Goal: Information Seeking & Learning: Learn about a topic

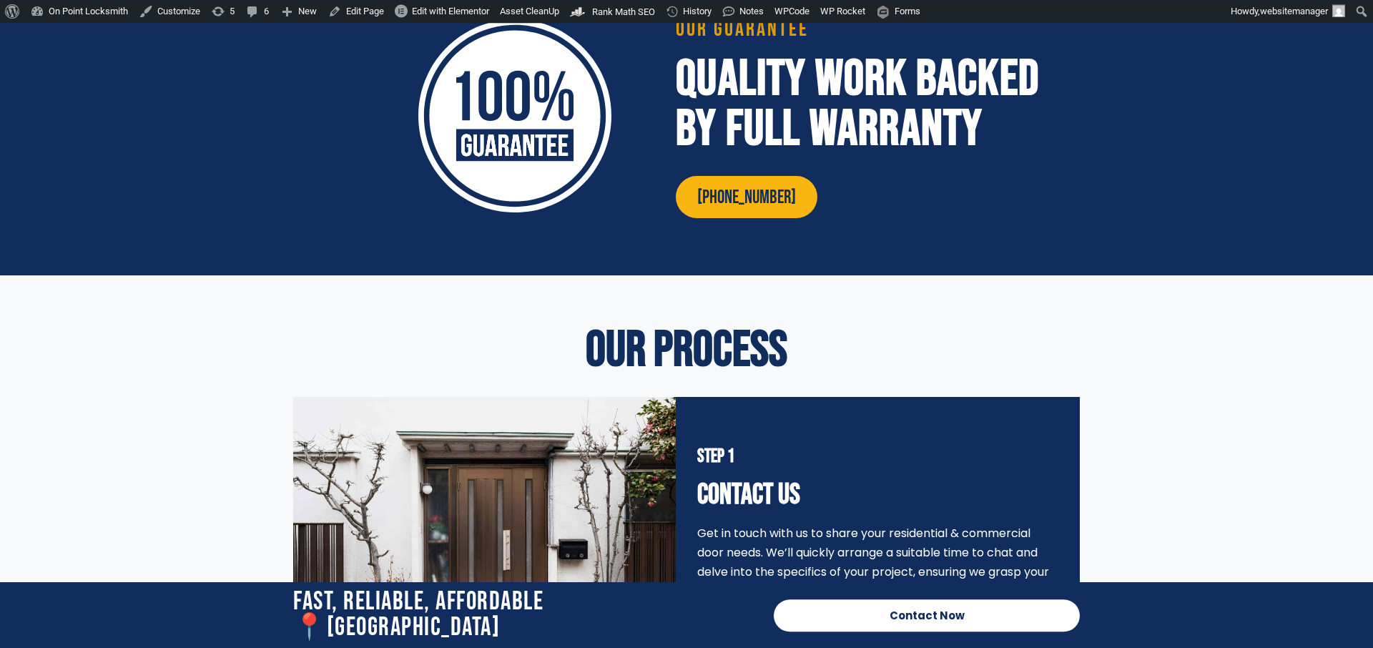
scroll to position [3208, 0]
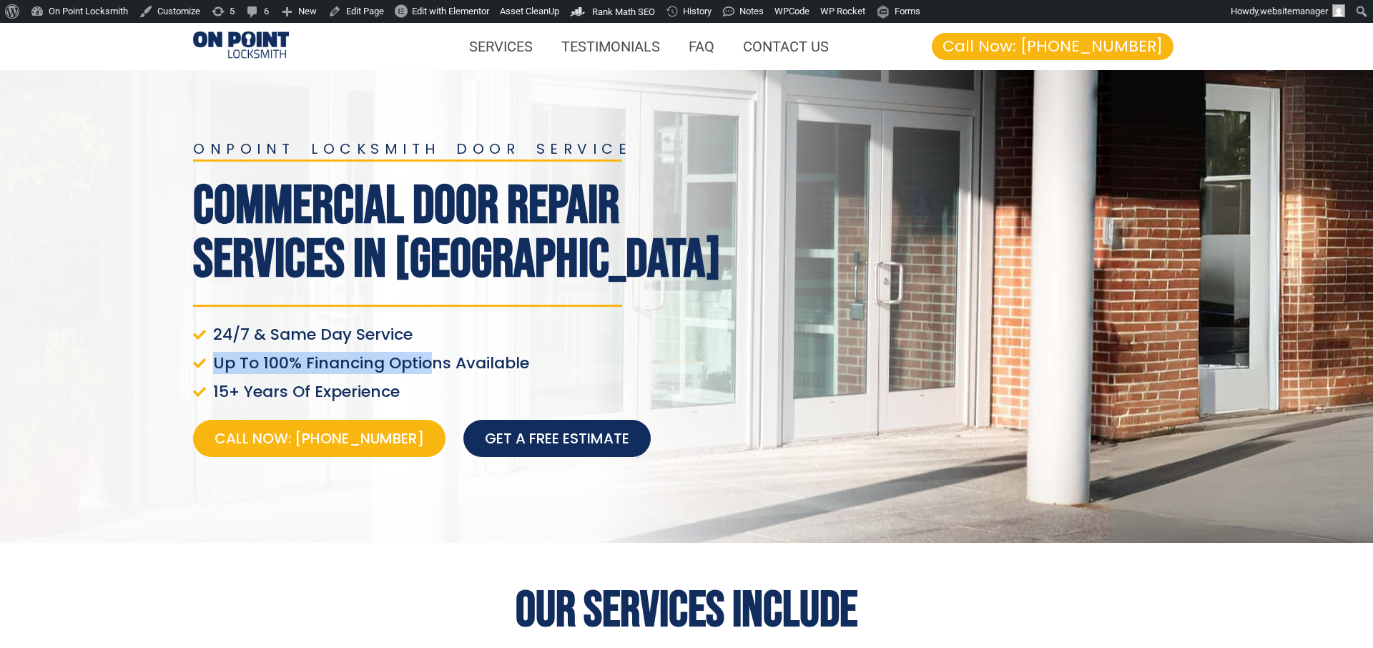
drag, startPoint x: 372, startPoint y: 260, endPoint x: 416, endPoint y: 368, distance: 116.4
click at [416, 368] on div "onpoint locksmith door service Commercial Door Repair Services In Victoria 24/7…" at bounding box center [461, 306] width 550 height 344
click at [415, 361] on span "Up To 100% Financing Options Available" at bounding box center [369, 363] width 320 height 20
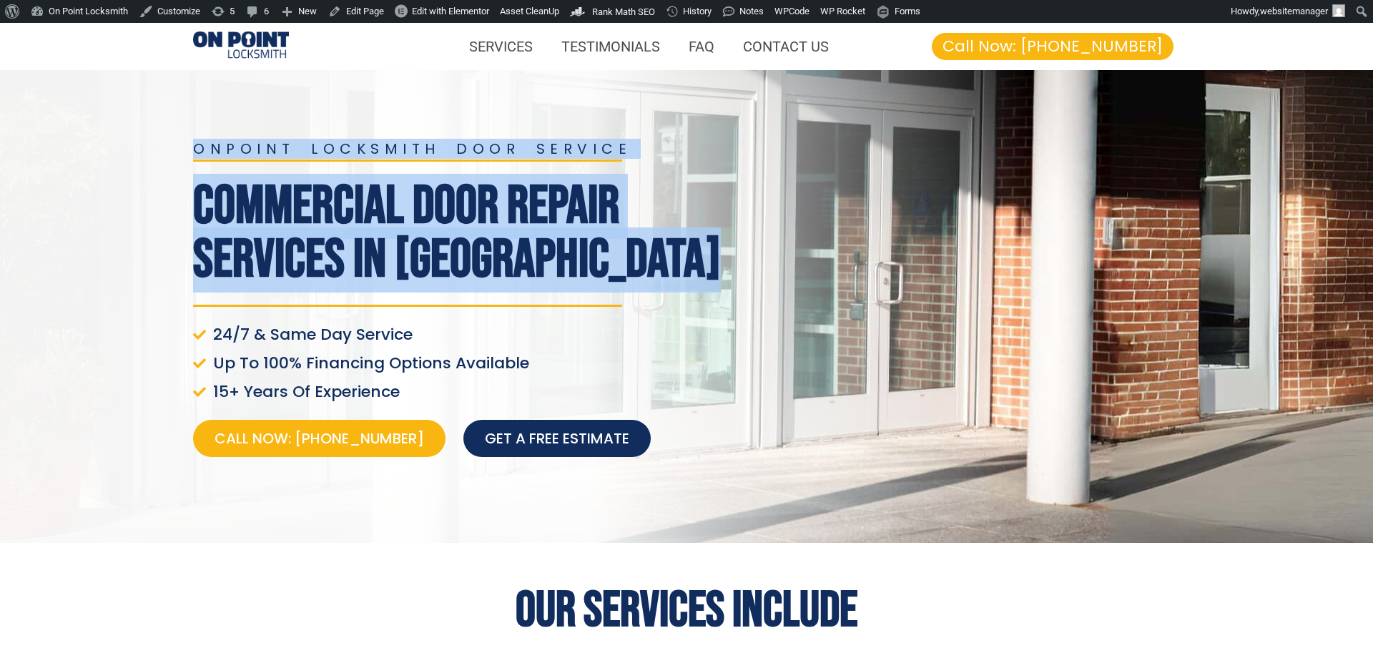
drag, startPoint x: 421, startPoint y: 364, endPoint x: 171, endPoint y: 356, distance: 250.3
click at [171, 356] on section "onpoint locksmith door service Commercial Door Repair Services In Victoria 24/7…" at bounding box center [686, 306] width 1373 height 473
click at [268, 340] on span "24/7 & Same Day Service" at bounding box center [310, 335] width 203 height 20
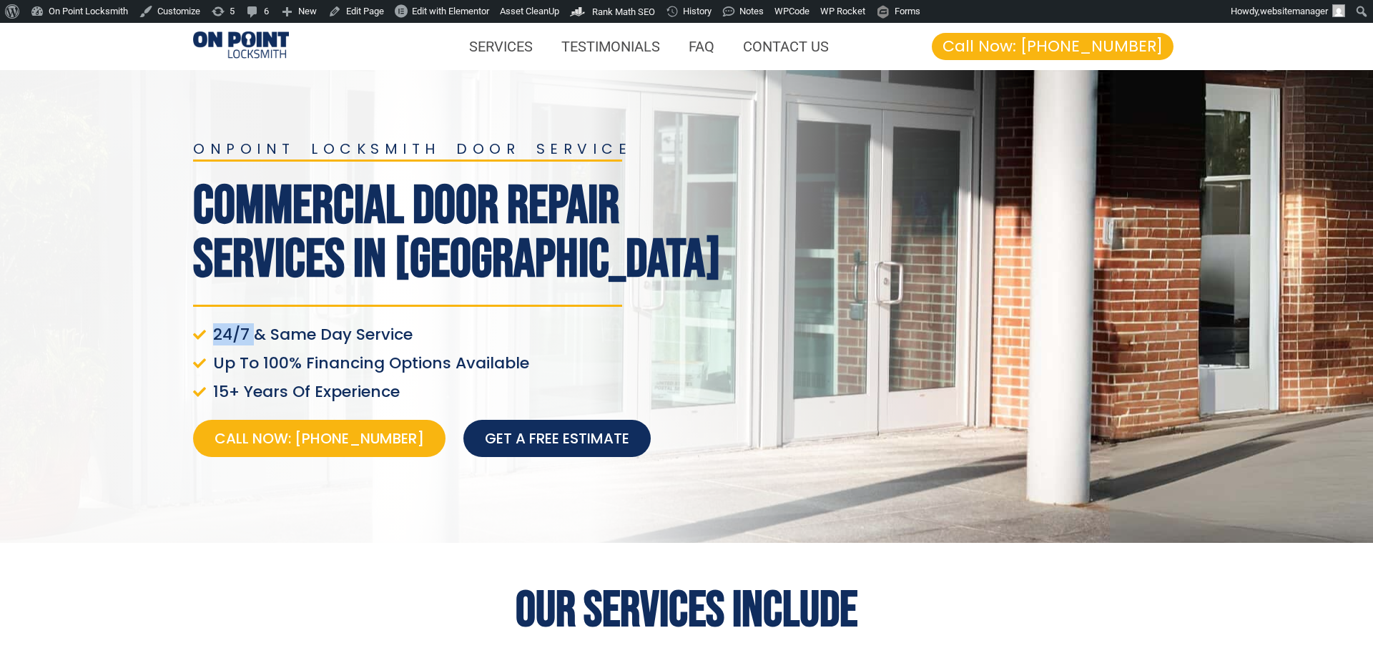
drag, startPoint x: 256, startPoint y: 327, endPoint x: 202, endPoint y: 336, distance: 54.4
click at [202, 336] on li "24/7 & Same Day Service" at bounding box center [461, 337] width 536 height 24
click at [208, 333] on span at bounding box center [201, 334] width 16 height 13
click at [1340, 645] on section "Fast, Reliable, Affordable 📍Victoria Area Contact Now Call Now" at bounding box center [686, 615] width 1373 height 66
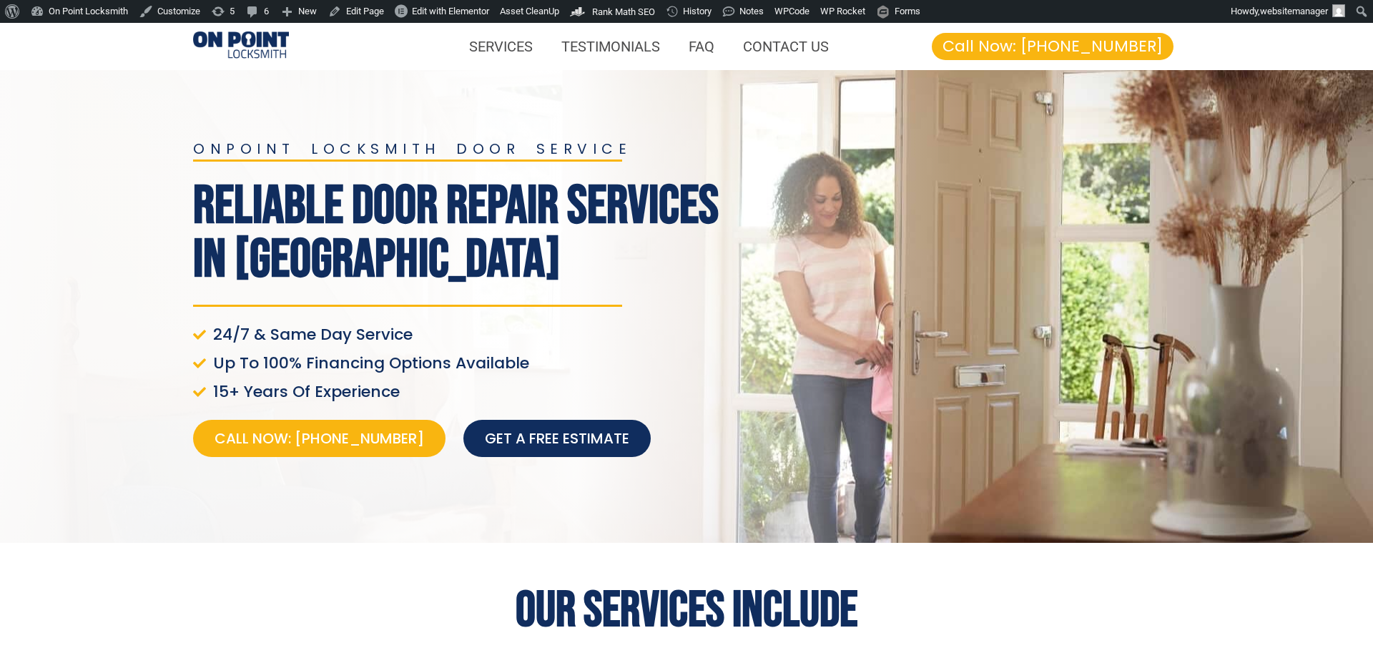
scroll to position [1241, 0]
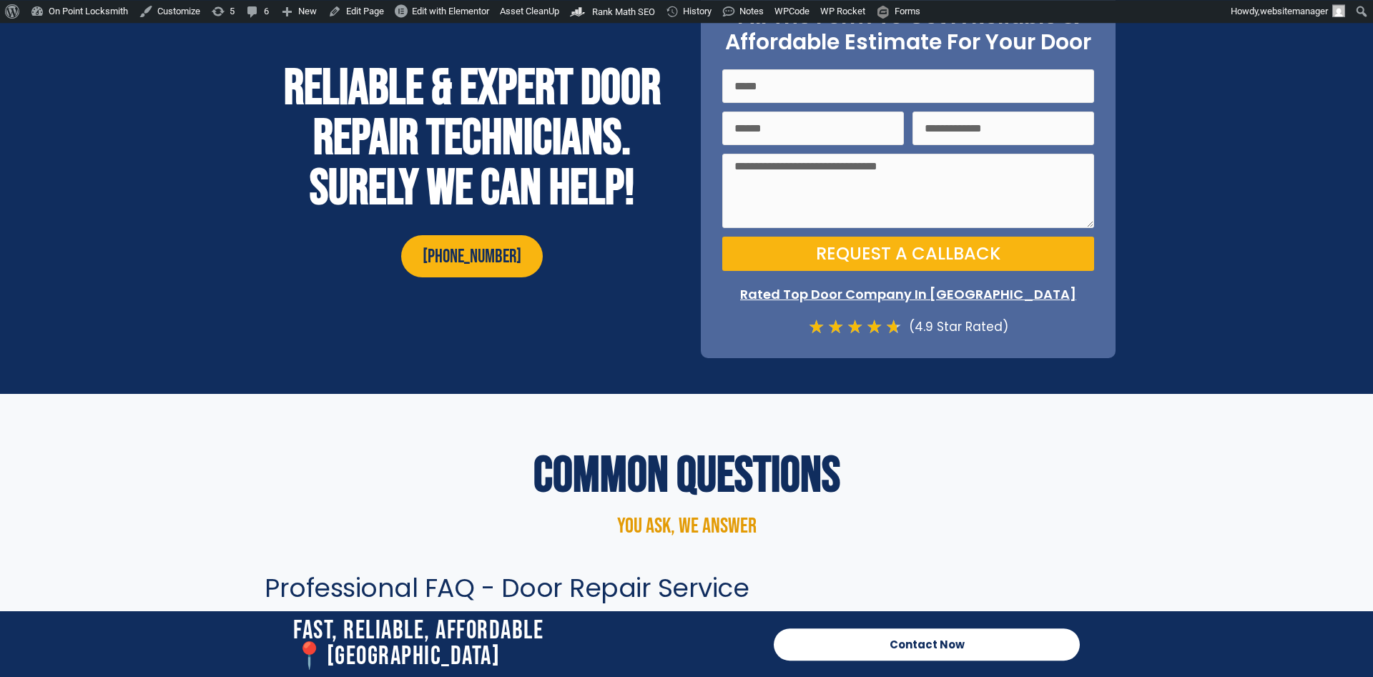
scroll to position [4506, 0]
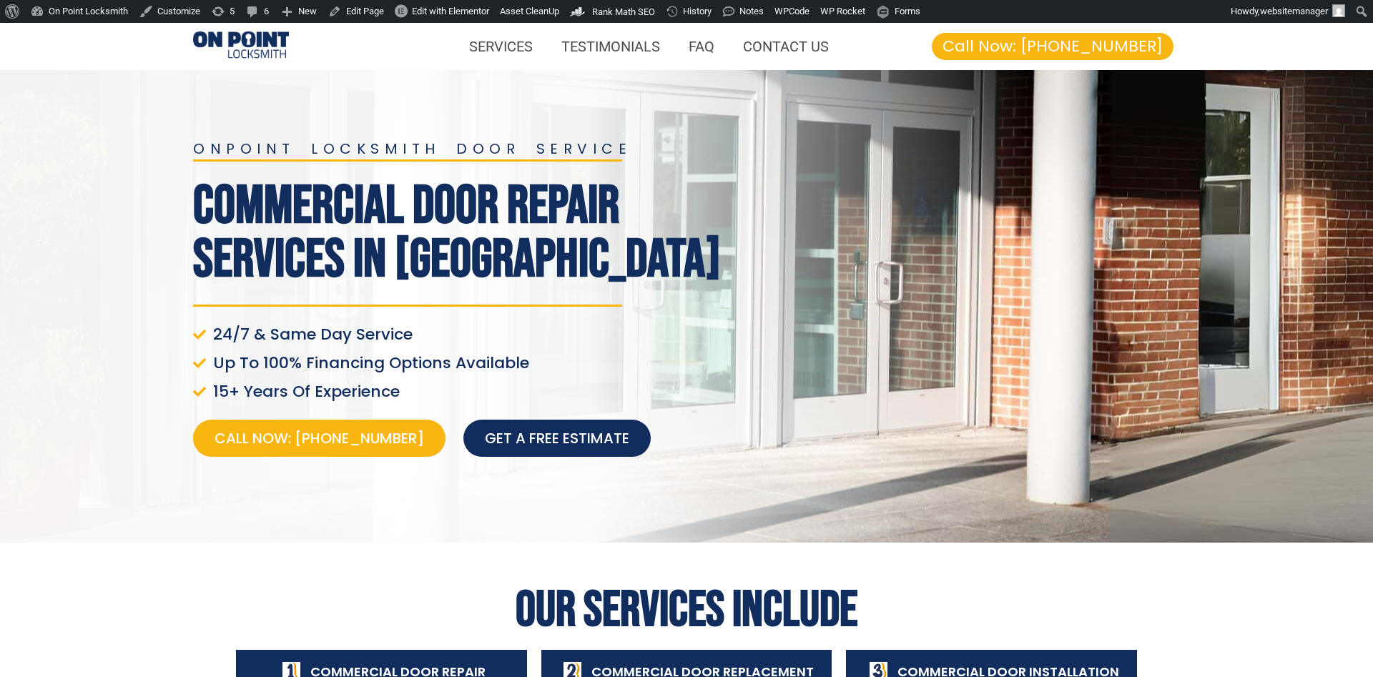
click at [415, 211] on h1 "Commercial Door Repair Services In Victoria" at bounding box center [461, 232] width 536 height 107
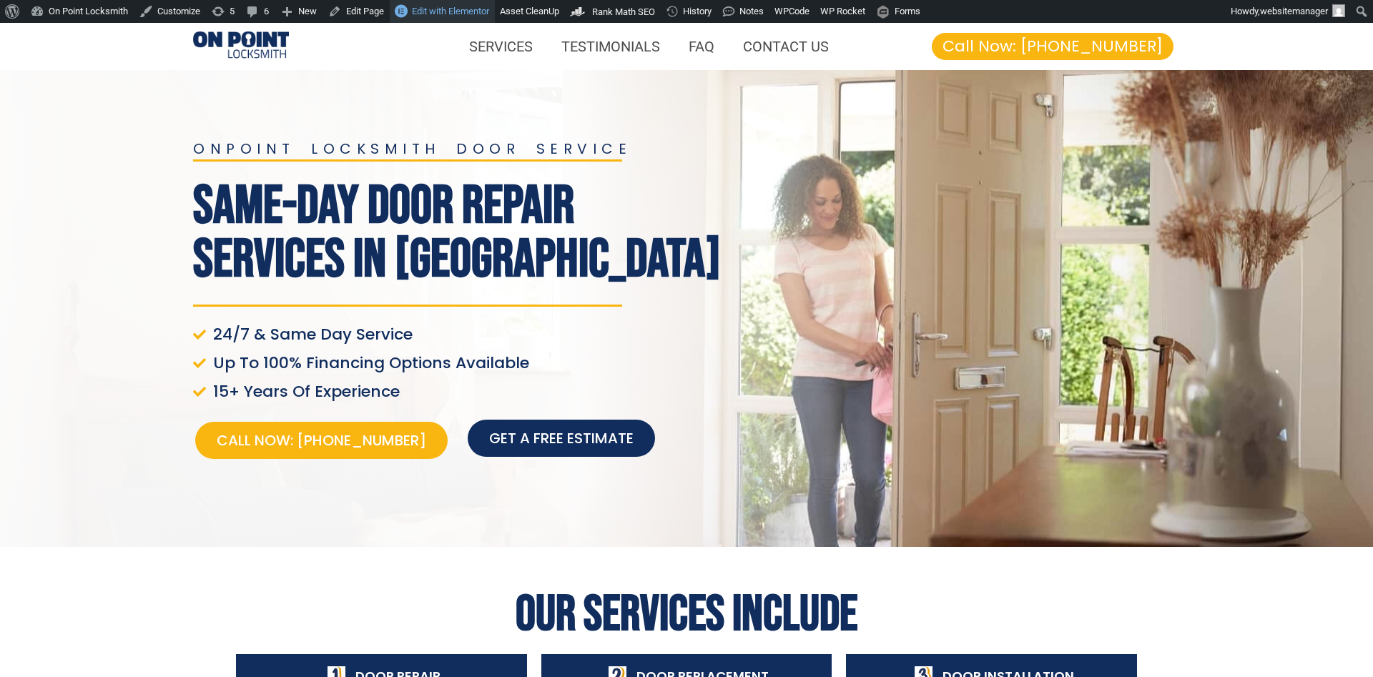
click at [446, 12] on span "Edit with Elementor" at bounding box center [450, 11] width 77 height 11
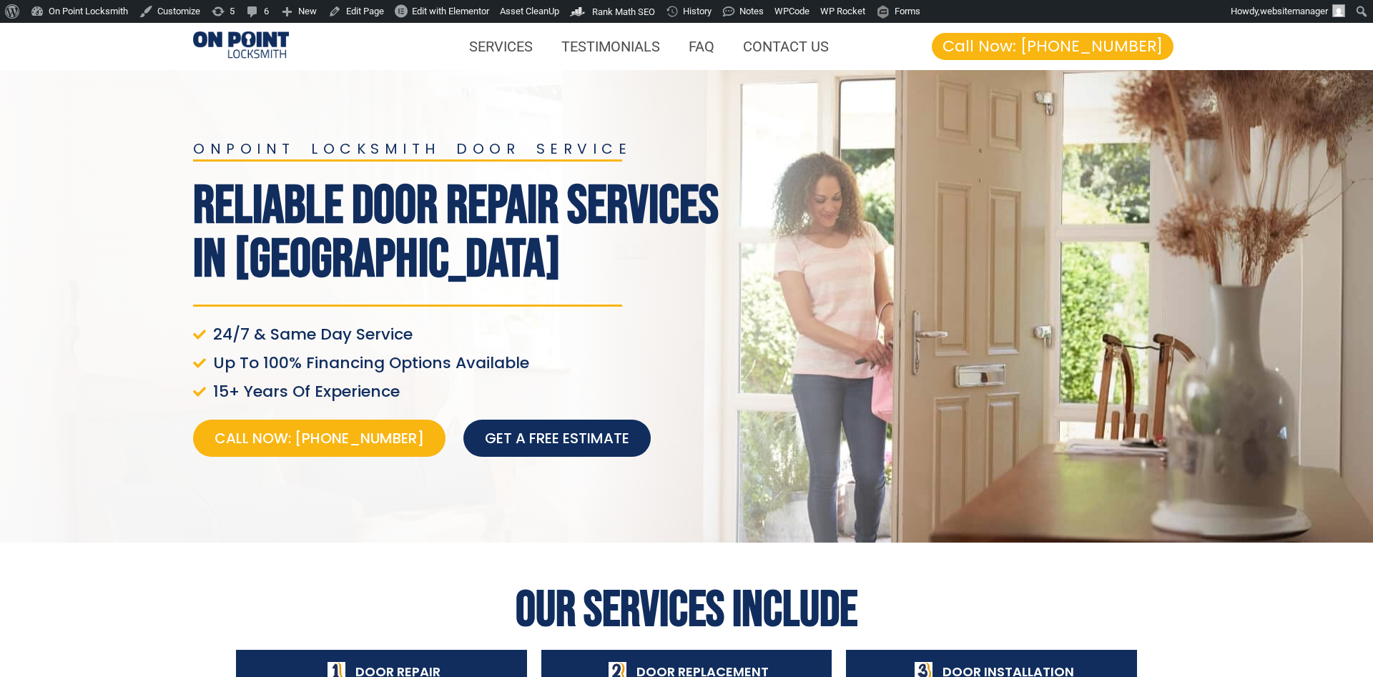
click at [467, 185] on h1 "Reliable Door Repair Services in Victoria" at bounding box center [461, 232] width 536 height 107
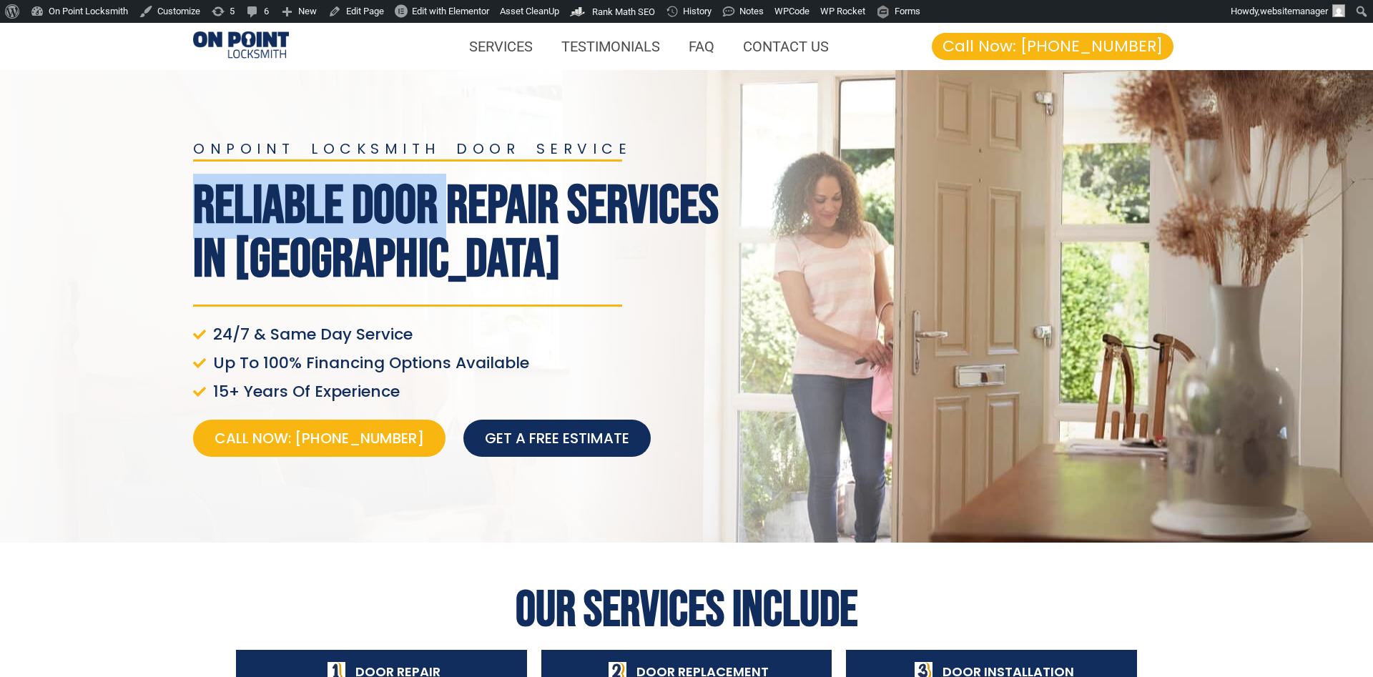
click at [374, 189] on h1 "Reliable Door Repair Services in Victoria" at bounding box center [461, 232] width 536 height 107
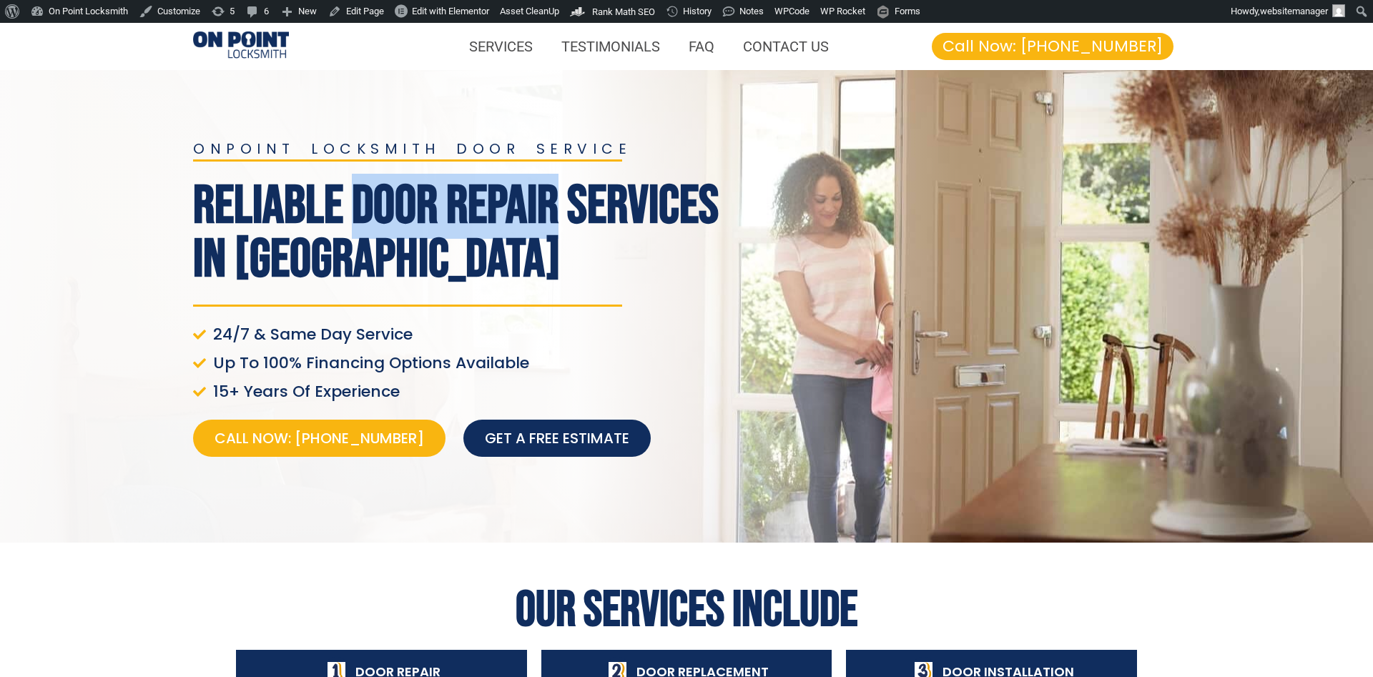
drag, startPoint x: 369, startPoint y: 188, endPoint x: 578, endPoint y: 192, distance: 209.5
click at [578, 192] on h1 "Reliable Door Repair Services in Victoria" at bounding box center [461, 232] width 536 height 107
copy h1 "Door Repair"
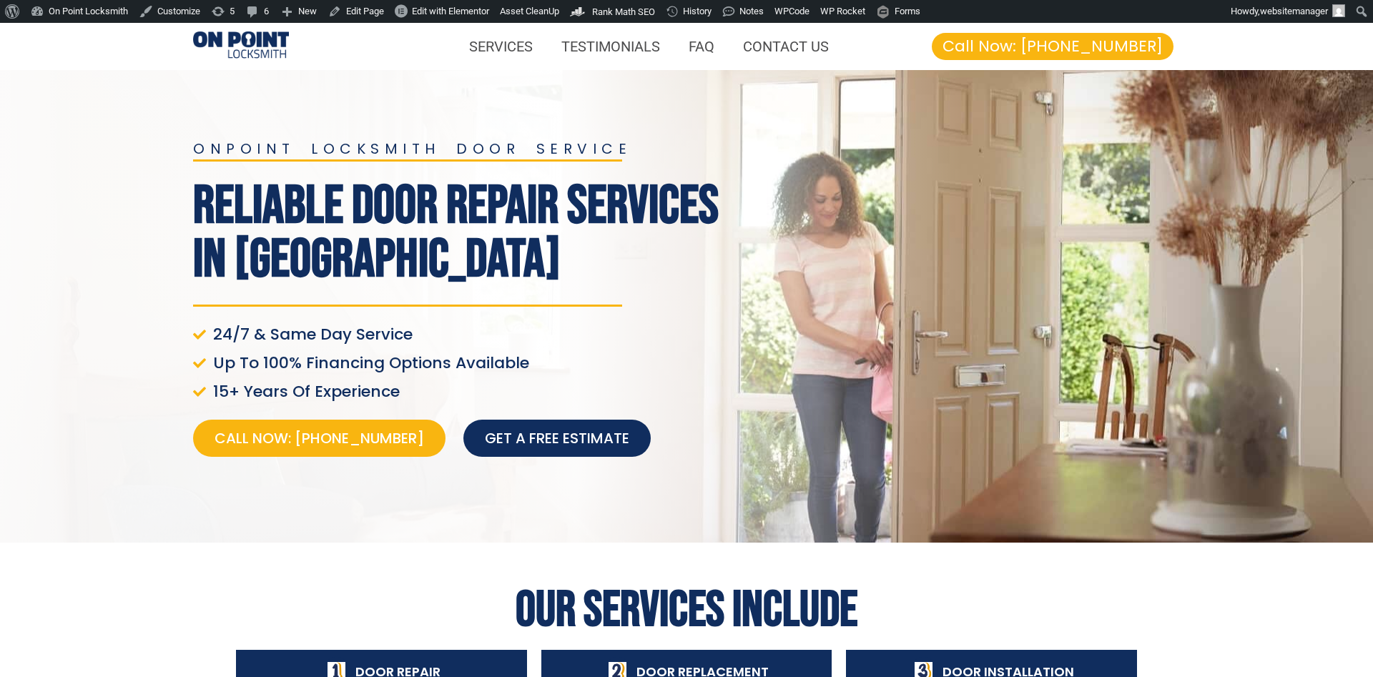
click at [551, 122] on div at bounding box center [686, 306] width 1373 height 473
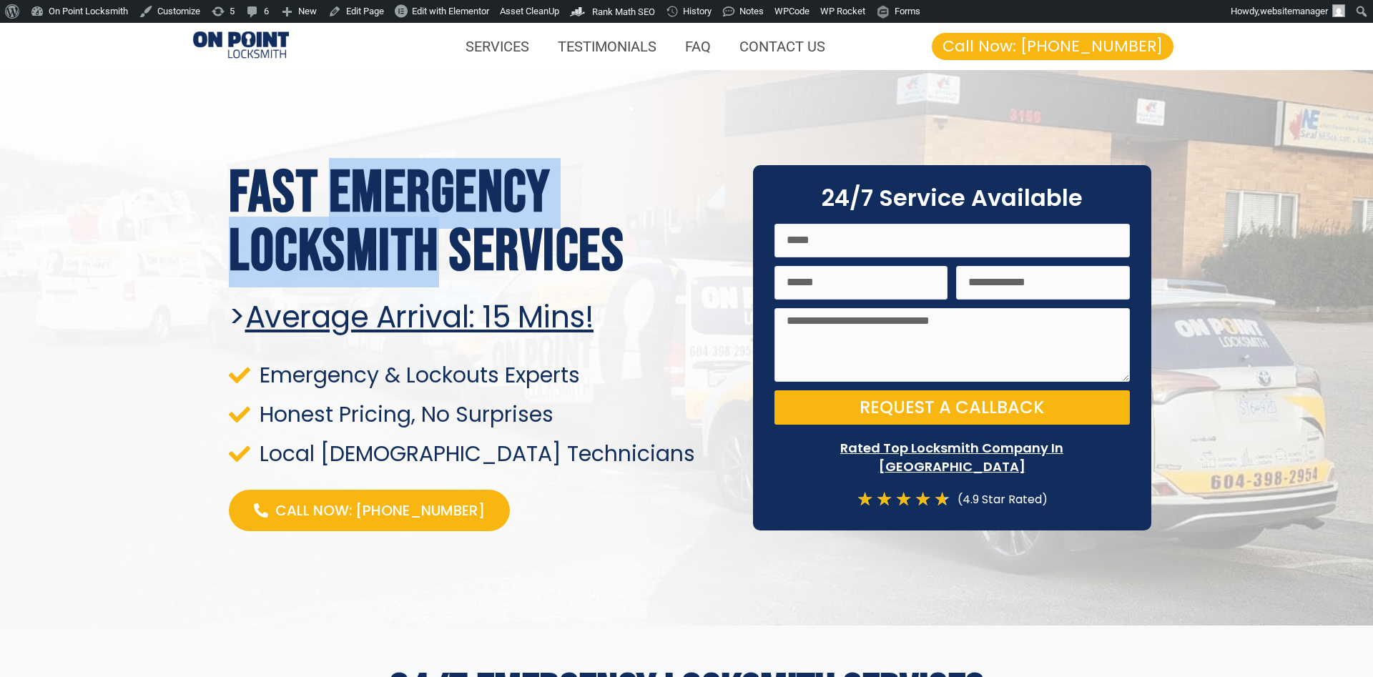
click at [438, 241] on h1 "Fast Emergency locksmith services" at bounding box center [482, 222] width 506 height 117
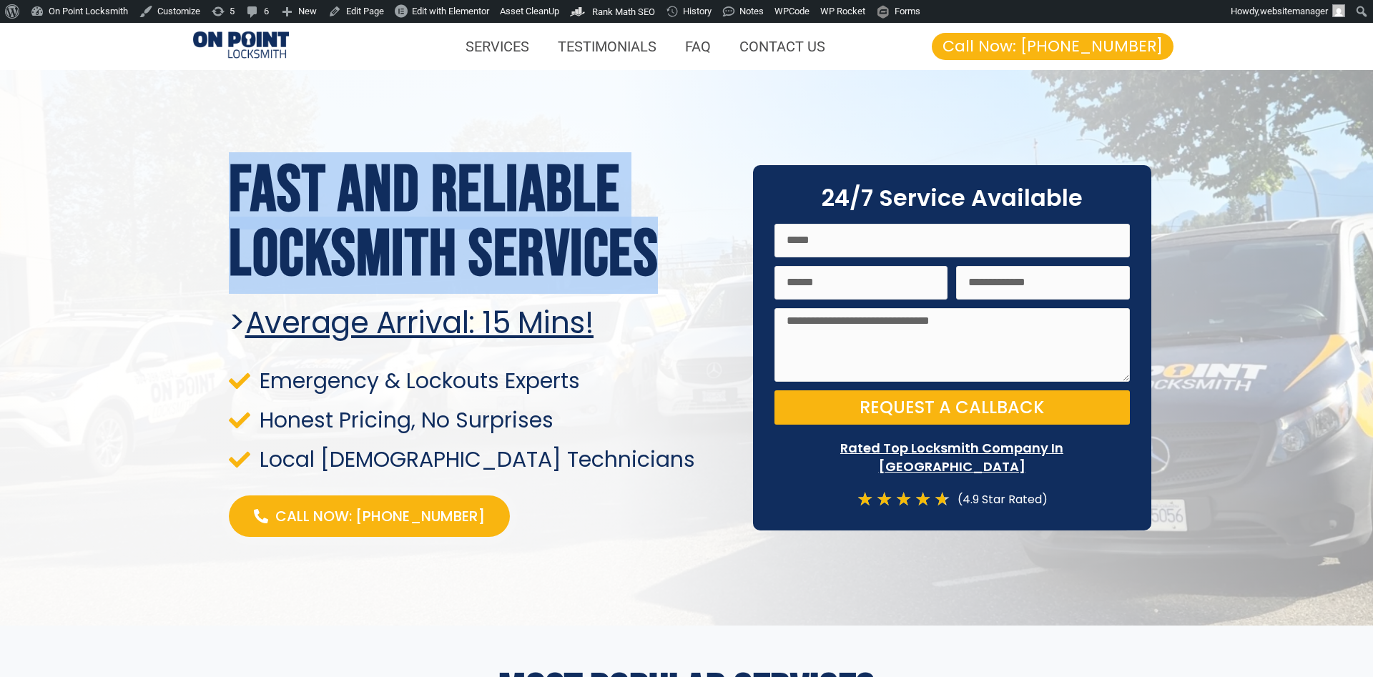
drag, startPoint x: 224, startPoint y: 175, endPoint x: 679, endPoint y: 260, distance: 462.6
click at [679, 260] on div "Fast and reliable locksmith services > Average arrival: 15 Mins! Emergency & Lo…" at bounding box center [482, 348] width 520 height 392
copy h1 "Fast and reliable locksmith services"
click at [411, 287] on h1 "Fast and reliable locksmith services" at bounding box center [482, 223] width 506 height 129
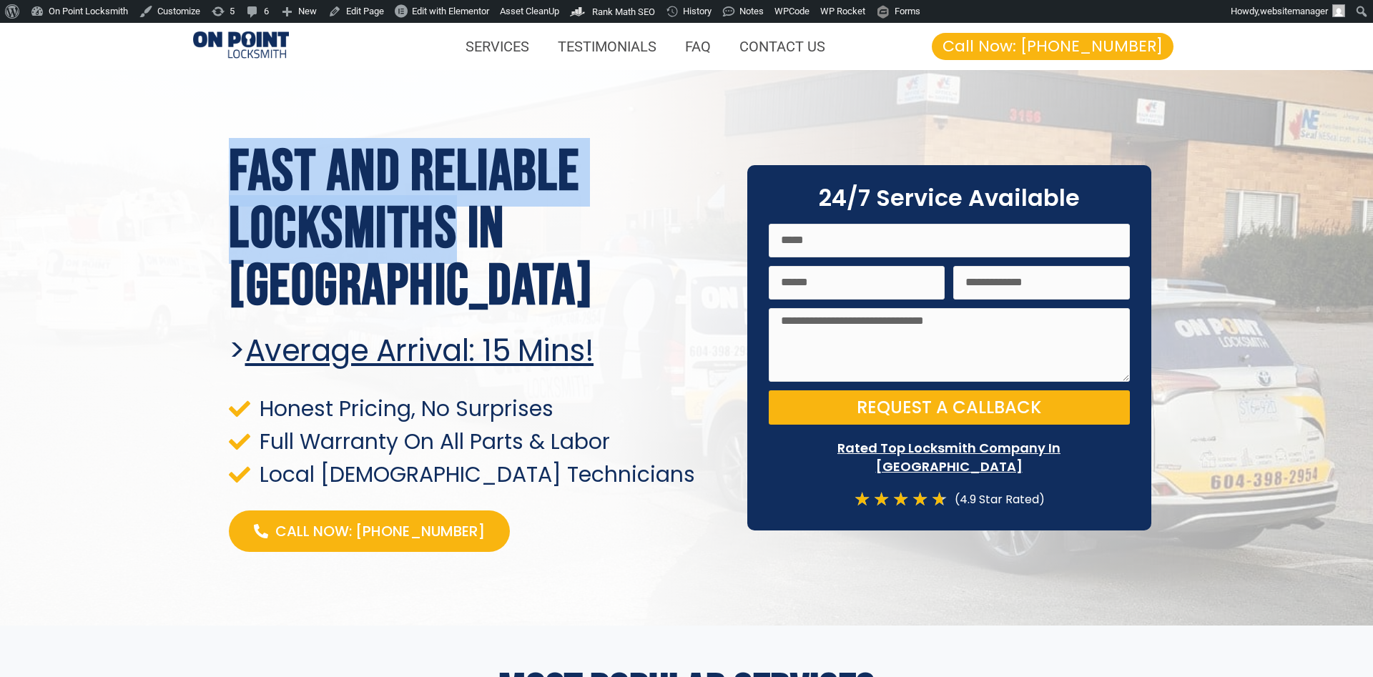
drag, startPoint x: 235, startPoint y: 184, endPoint x: 460, endPoint y: 257, distance: 236.0
click at [460, 257] on h1 "Fast and Reliable Locksmiths In Victoria" at bounding box center [477, 230] width 497 height 172
copy h1 "Fast and Reliable Locksmiths"
click at [272, 258] on h1 "Fast and Reliable Locksmiths In Victoria" at bounding box center [477, 230] width 497 height 172
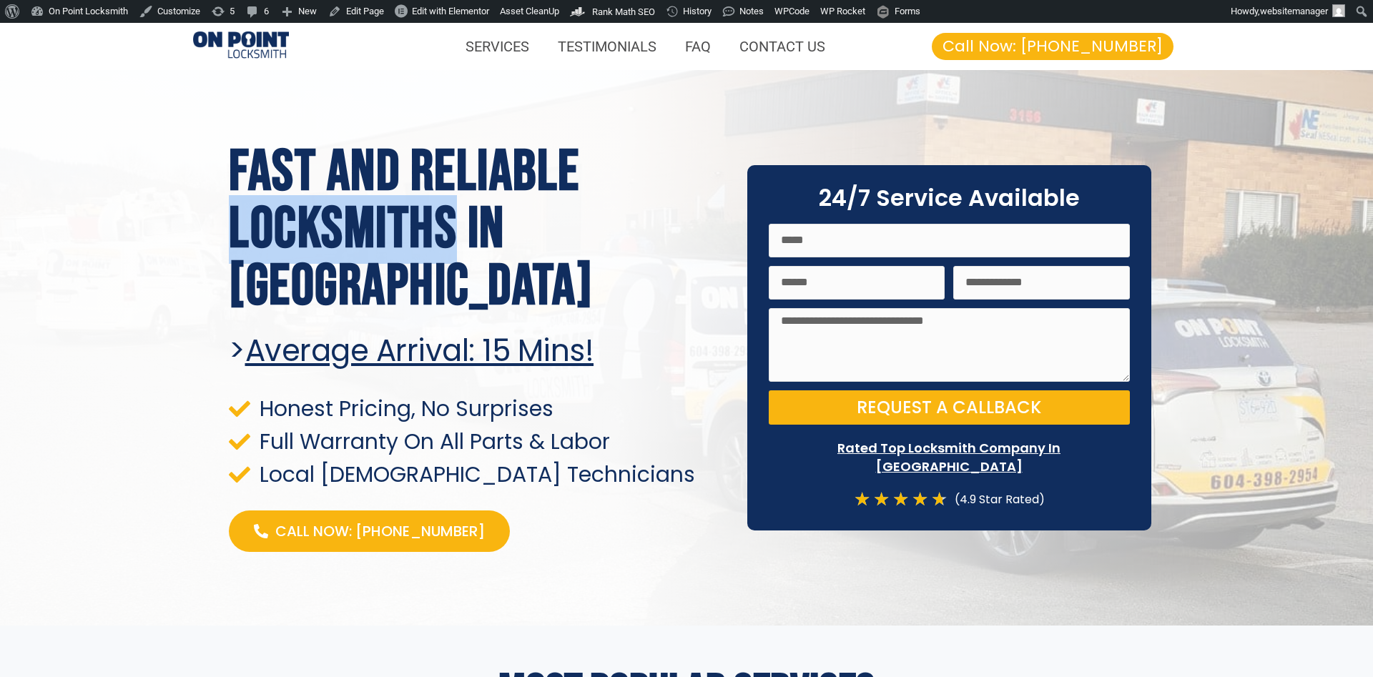
drag, startPoint x: 227, startPoint y: 253, endPoint x: 460, endPoint y: 269, distance: 234.3
click at [460, 269] on div "Fast and Reliable Locksmiths In Victoria > Average arrival: 15 Mins! Honest Pri…" at bounding box center [477, 348] width 511 height 422
copy h1 "Locksmiths"
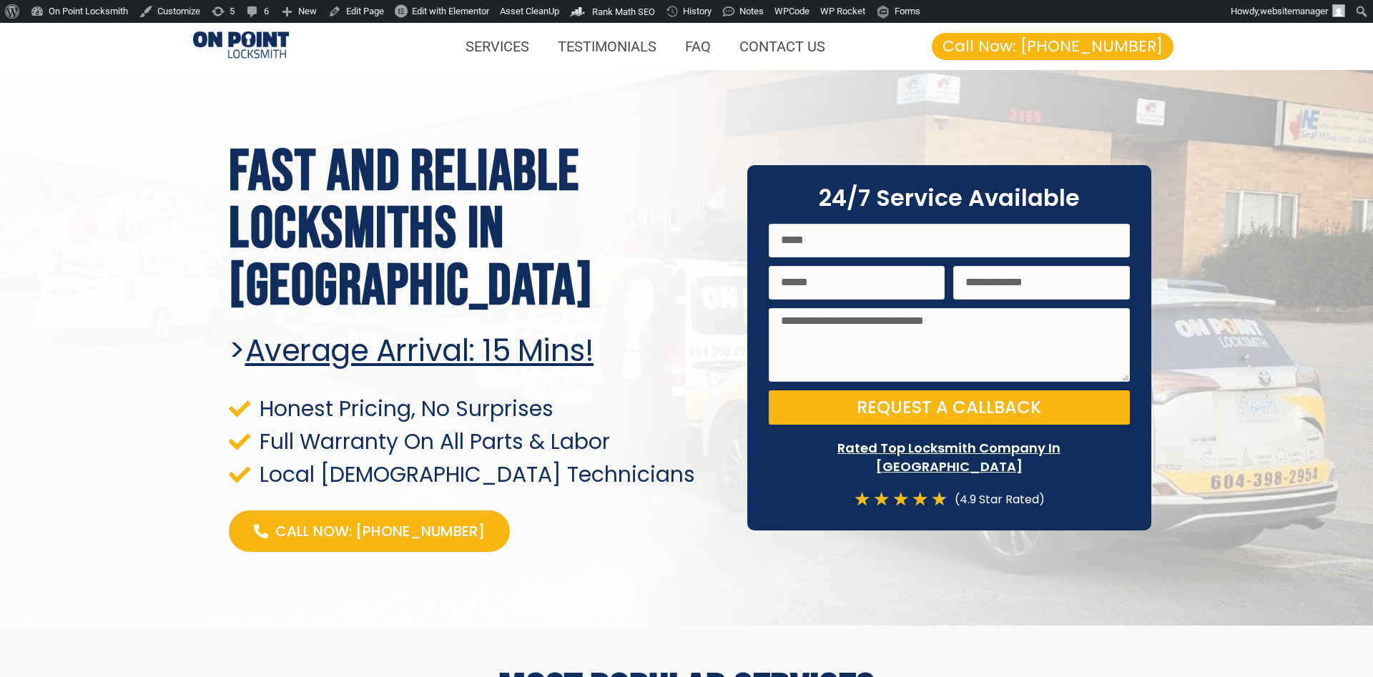
click at [447, 212] on h1 "Fast and Reliable Locksmiths In Victoria" at bounding box center [477, 230] width 497 height 172
click at [419, 9] on span "Edit with Elementor" at bounding box center [450, 11] width 77 height 11
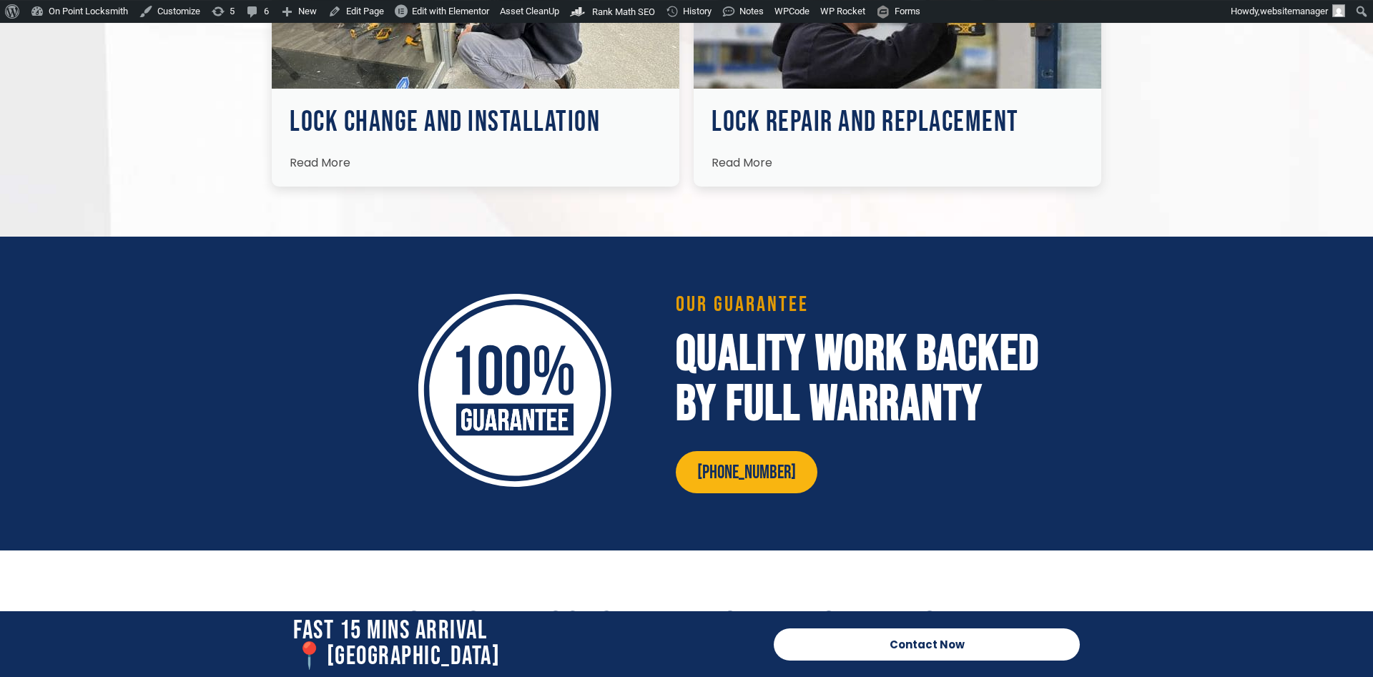
scroll to position [2479, 0]
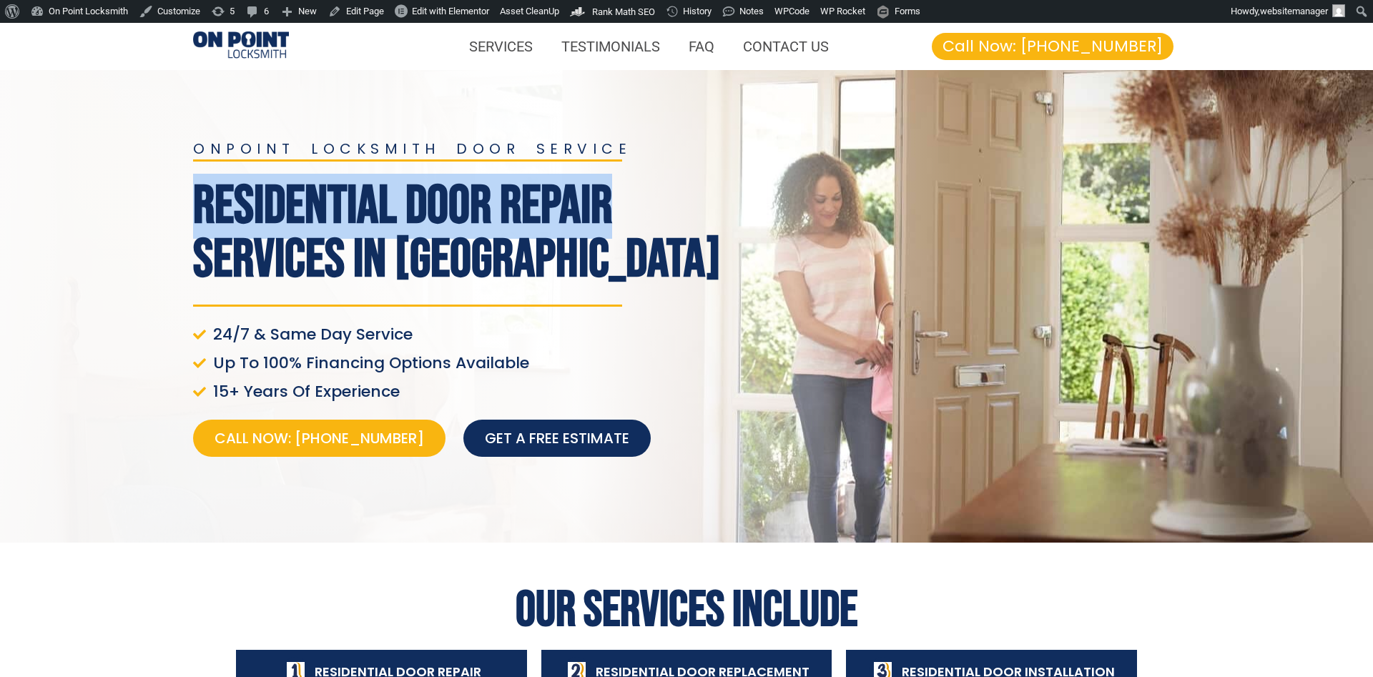
click at [631, 189] on h1 "Residential Door Repair Services In Victoria" at bounding box center [461, 232] width 536 height 107
